Goal: Find specific page/section: Find specific page/section

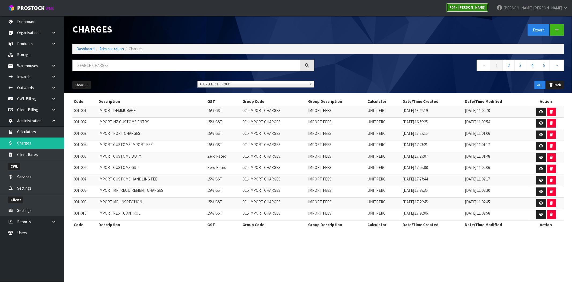
click at [221, 5] on strong "P04 - [PERSON_NAME]" at bounding box center [468, 7] width 36 height 5
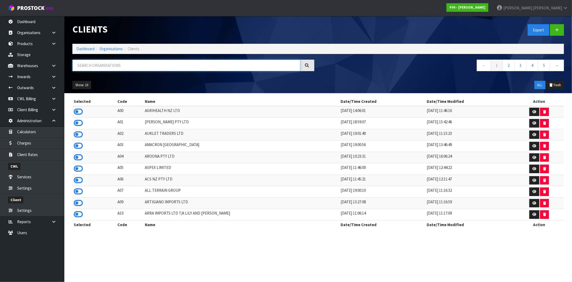
click at [130, 63] on input "text" at bounding box center [186, 66] width 228 height 12
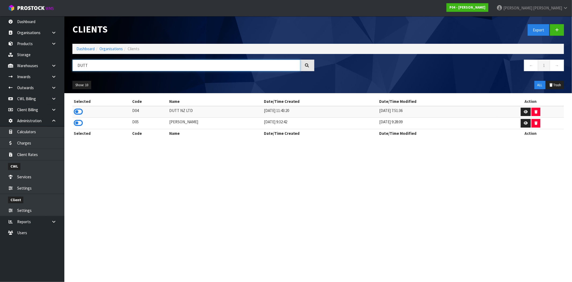
type input "DUTT"
drag, startPoint x: 200, startPoint y: 122, endPoint x: 176, endPoint y: 122, distance: 23.9
click at [176, 96] on td "[PERSON_NAME]" at bounding box center [215, 124] width 95 height 12
drag, startPoint x: 194, startPoint y: 111, endPoint x: 167, endPoint y: 109, distance: 27.4
click at [168, 96] on td "DUTT NZ LTD" at bounding box center [215, 112] width 95 height 12
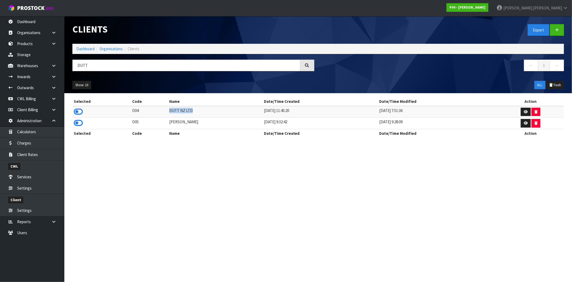
click at [181, 96] on td "DUTT NZ LTD" at bounding box center [215, 112] width 95 height 12
drag, startPoint x: 195, startPoint y: 122, endPoint x: 181, endPoint y: 122, distance: 14.5
click at [181, 96] on td "[PERSON_NAME]" at bounding box center [215, 124] width 95 height 12
click at [180, 96] on td "[PERSON_NAME]" at bounding box center [215, 124] width 95 height 12
drag, startPoint x: 197, startPoint y: 121, endPoint x: 166, endPoint y: 121, distance: 31.1
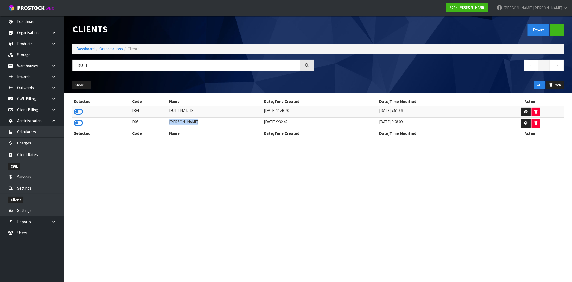
click at [166, 96] on tr "D05 [PERSON_NAME] [DATE] 9:32:42 [DATE] 9:28:09" at bounding box center [318, 124] width 492 height 12
click at [187, 96] on th "Name" at bounding box center [215, 133] width 95 height 9
drag, startPoint x: 196, startPoint y: 122, endPoint x: 166, endPoint y: 124, distance: 30.4
click at [166, 96] on tr "D05 [PERSON_NAME] [DATE] 9:32:42 [DATE] 9:28:09" at bounding box center [318, 124] width 492 height 12
click at [194, 96] on td "[PERSON_NAME]" at bounding box center [215, 124] width 95 height 12
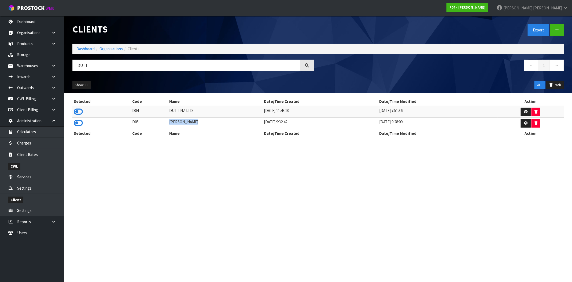
drag, startPoint x: 199, startPoint y: 122, endPoint x: 163, endPoint y: 122, distance: 36.5
click at [163, 96] on tr "D05 [PERSON_NAME] [DATE] 9:32:42 [DATE] 9:28:09" at bounding box center [318, 124] width 492 height 12
drag, startPoint x: 192, startPoint y: 109, endPoint x: 167, endPoint y: 110, distance: 25.0
click at [168, 96] on td "DUTT NZ LTD" at bounding box center [215, 112] width 95 height 12
click at [173, 96] on td "DUTT NZ LTD" at bounding box center [215, 112] width 95 height 12
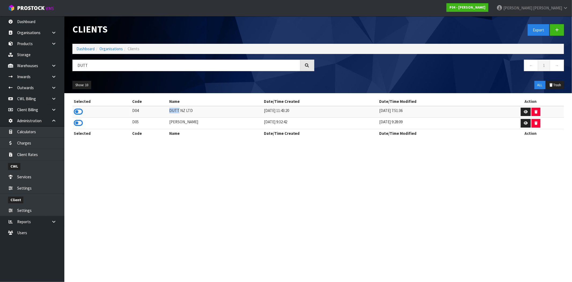
drag, startPoint x: 178, startPoint y: 110, endPoint x: 168, endPoint y: 110, distance: 10.2
click at [168, 96] on td "DUTT NZ LTD" at bounding box center [215, 112] width 95 height 12
click at [180, 96] on td "DUTT NZ LTD" at bounding box center [215, 112] width 95 height 12
drag, startPoint x: 177, startPoint y: 110, endPoint x: 167, endPoint y: 109, distance: 10.3
click at [168, 96] on td "DUTT NZ LTD" at bounding box center [215, 112] width 95 height 12
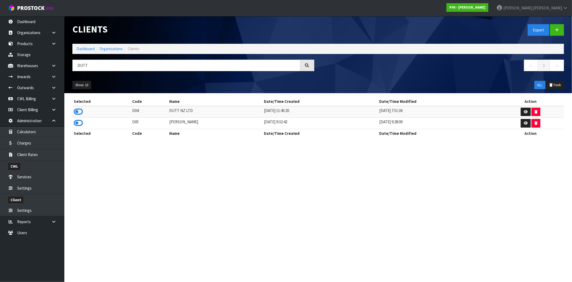
click at [189, 96] on td "[PERSON_NAME]" at bounding box center [215, 124] width 95 height 12
drag, startPoint x: 177, startPoint y: 111, endPoint x: 167, endPoint y: 111, distance: 10.7
click at [167, 96] on tr "D04 DUTT NZ LTD [DATE] 11:43:20 [DATE] 7:51:36" at bounding box center [318, 112] width 492 height 12
click at [176, 96] on td "[PERSON_NAME]" at bounding box center [215, 124] width 95 height 12
